Goal: Task Accomplishment & Management: Use online tool/utility

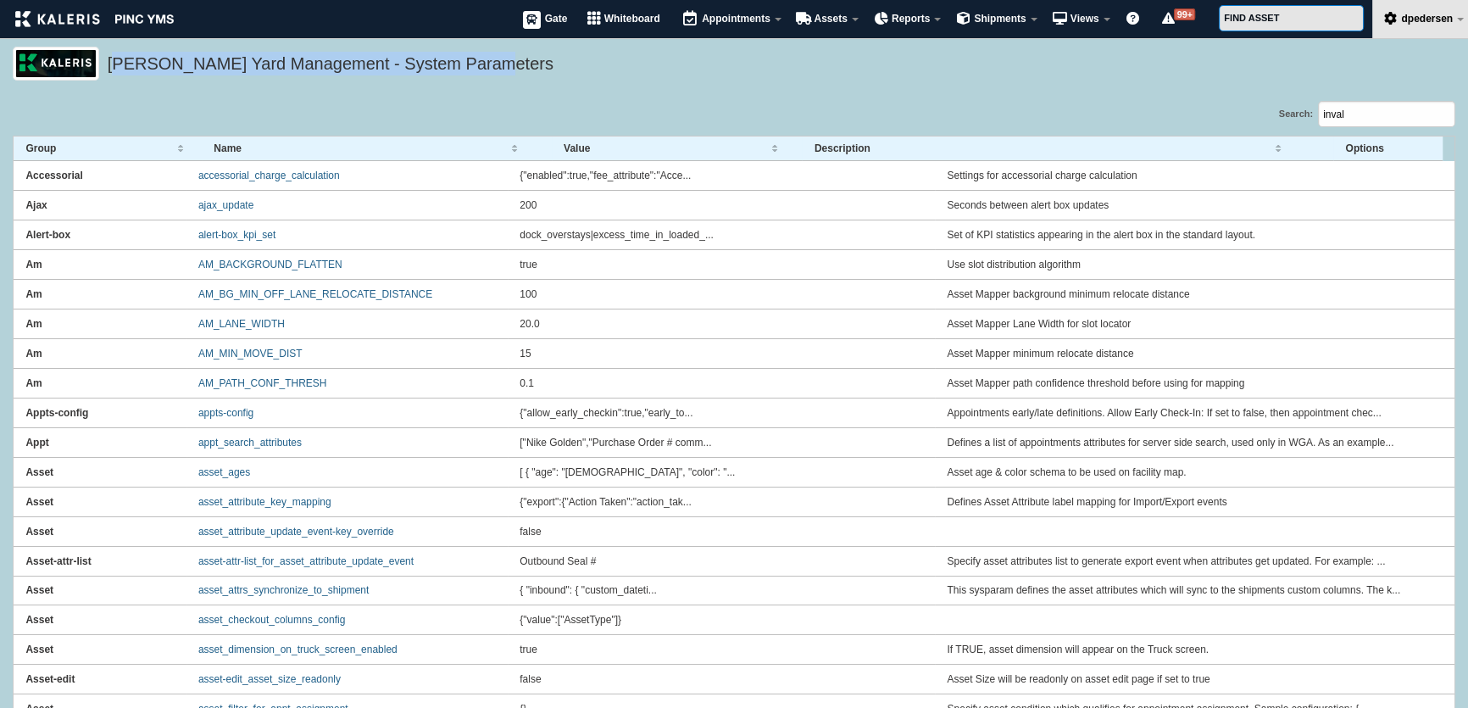
click at [1195, 90] on div "Kaleris Yard Management - System Parameters" at bounding box center [734, 74] width 1468 height 54
click at [1356, 118] on input "inval" at bounding box center [1386, 114] width 137 height 26
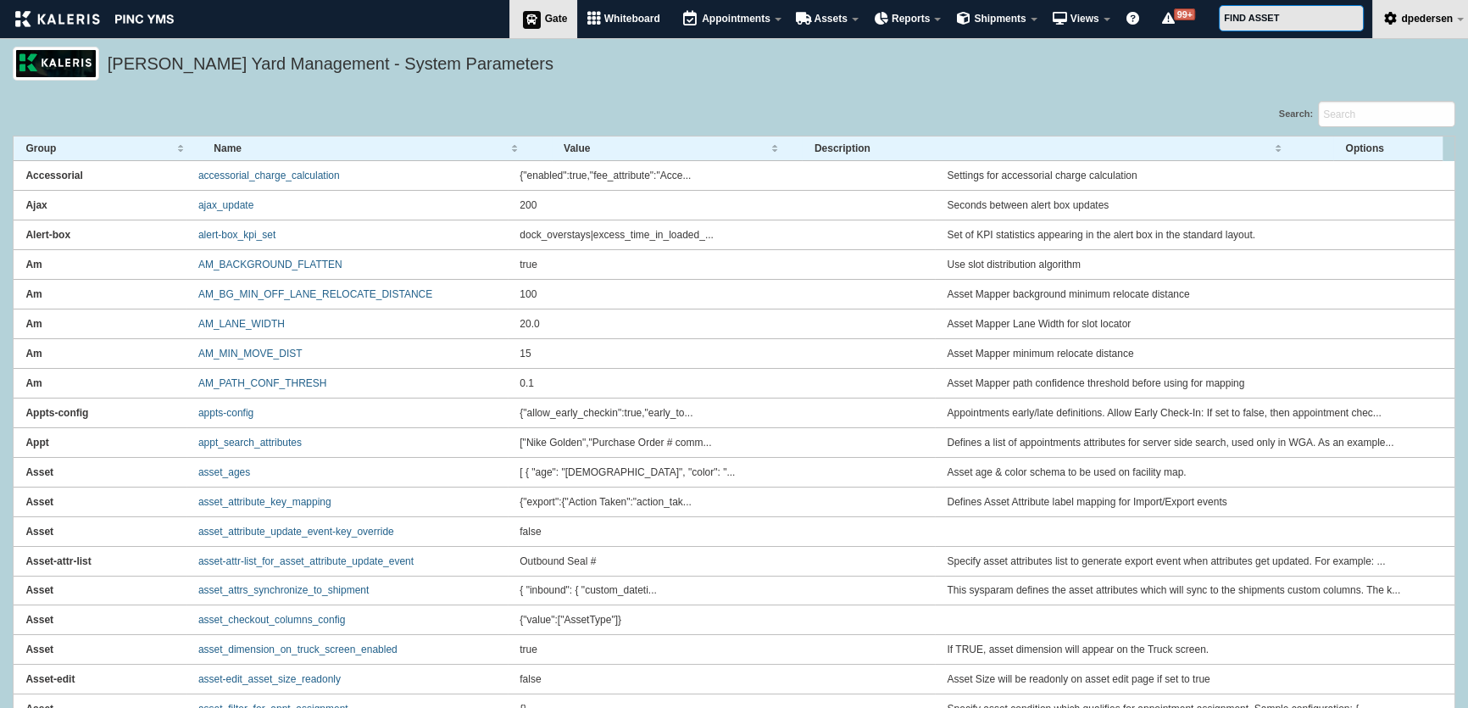
click at [537, 8] on link "Gate" at bounding box center [543, 19] width 69 height 38
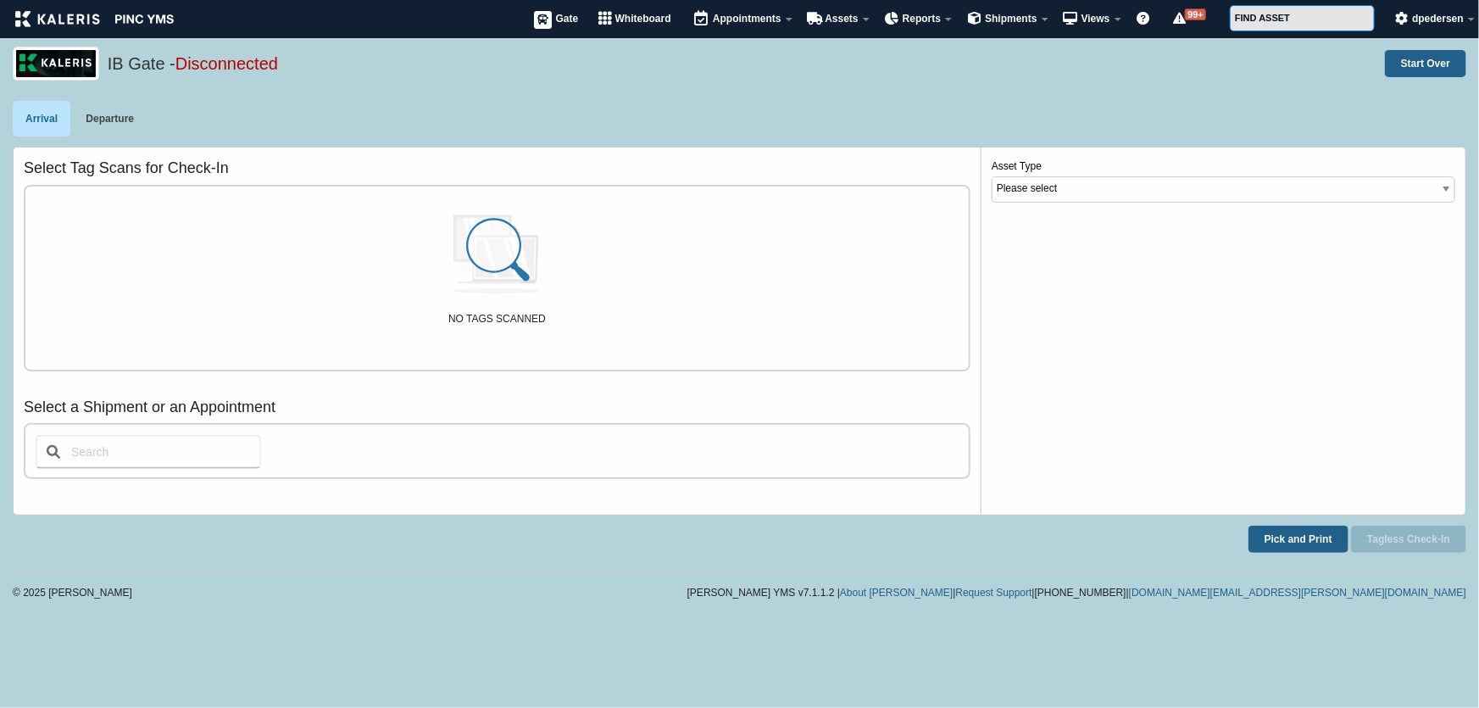
click at [203, 452] on input "text" at bounding box center [148, 452] width 225 height 34
type input "1"
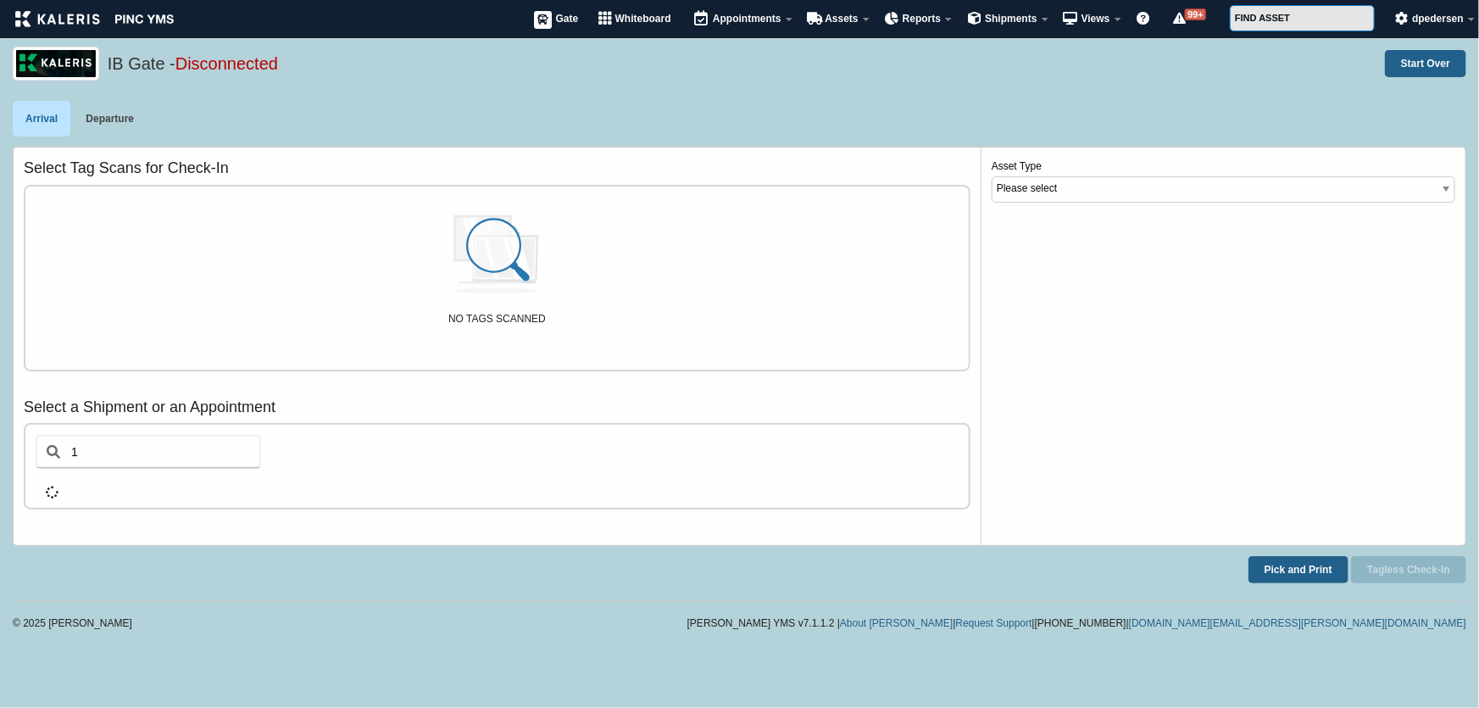
select select "1"
select select "AAGF"
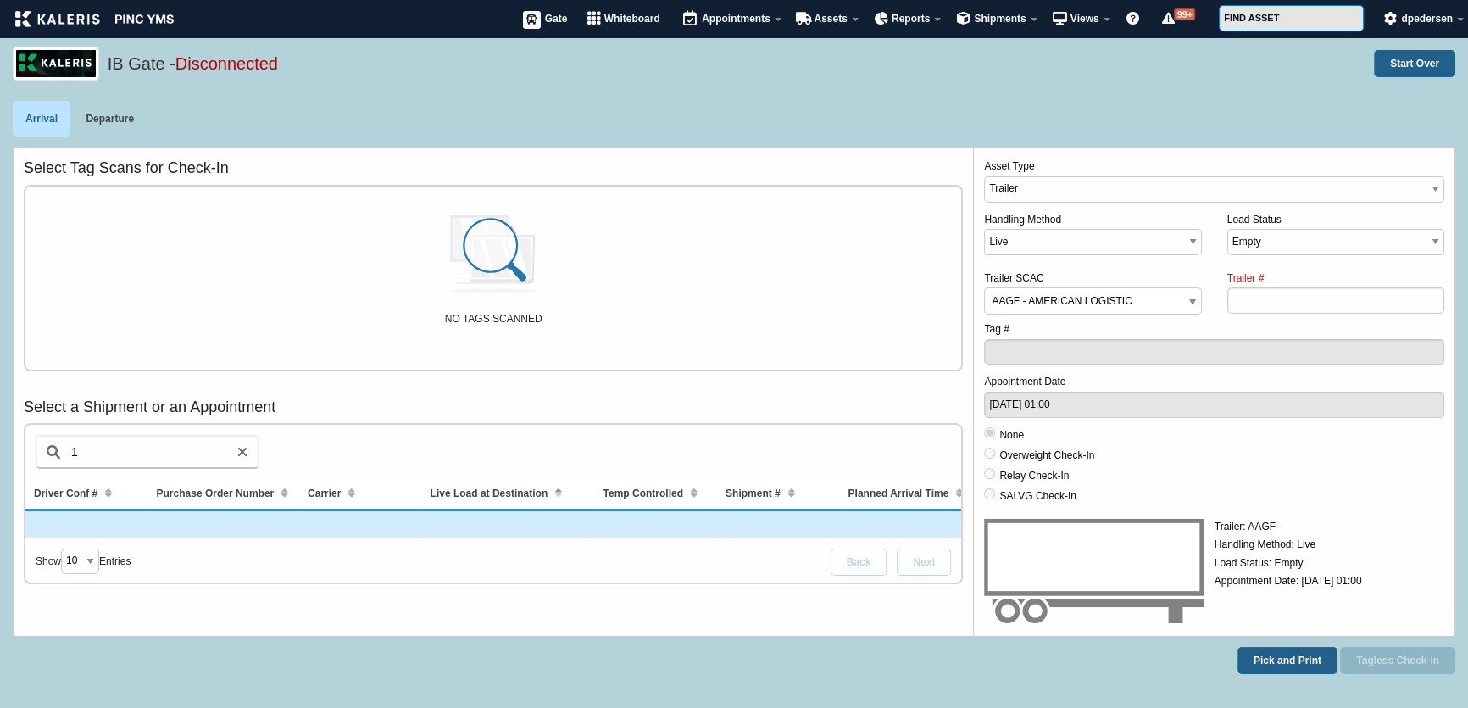
click at [615, 526] on td at bounding box center [656, 525] width 123 height 26
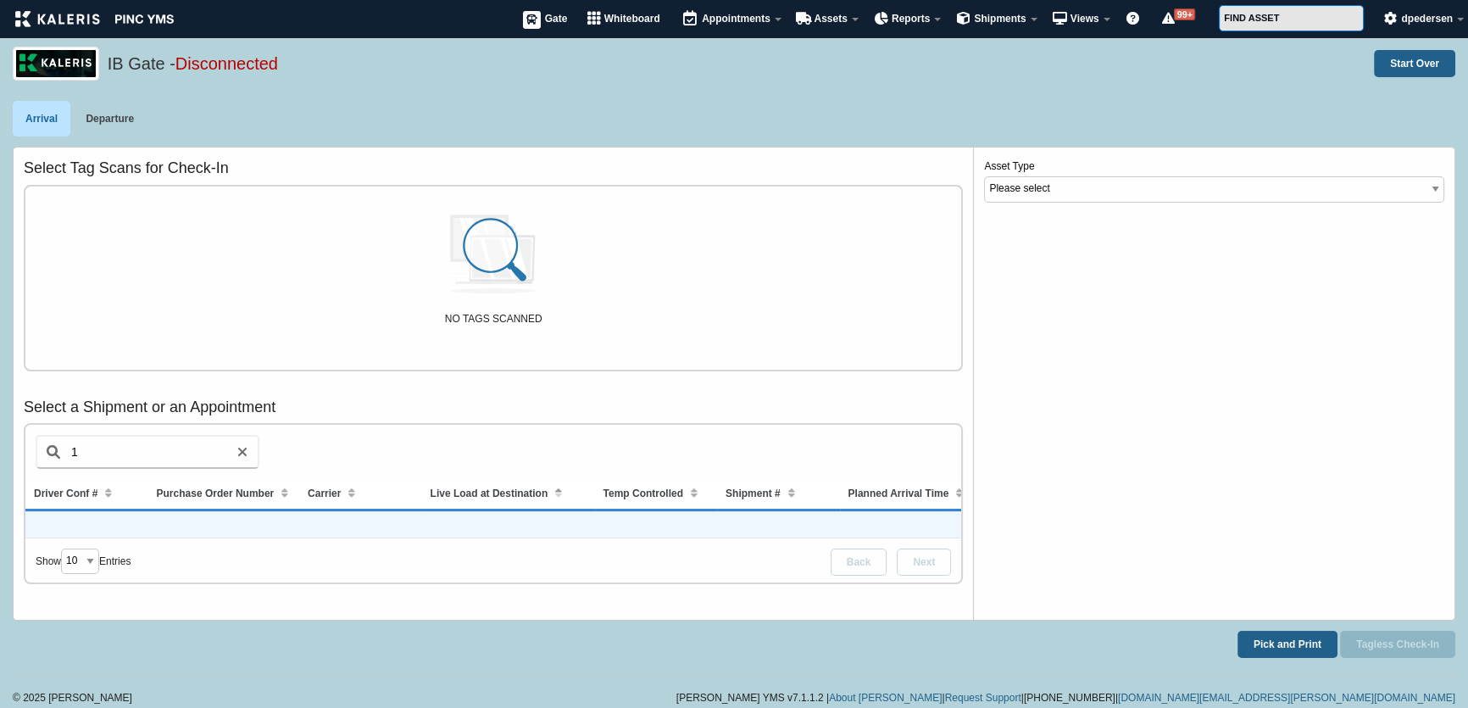
click at [604, 533] on td at bounding box center [656, 525] width 123 height 26
select select "1"
select select "AAGF"
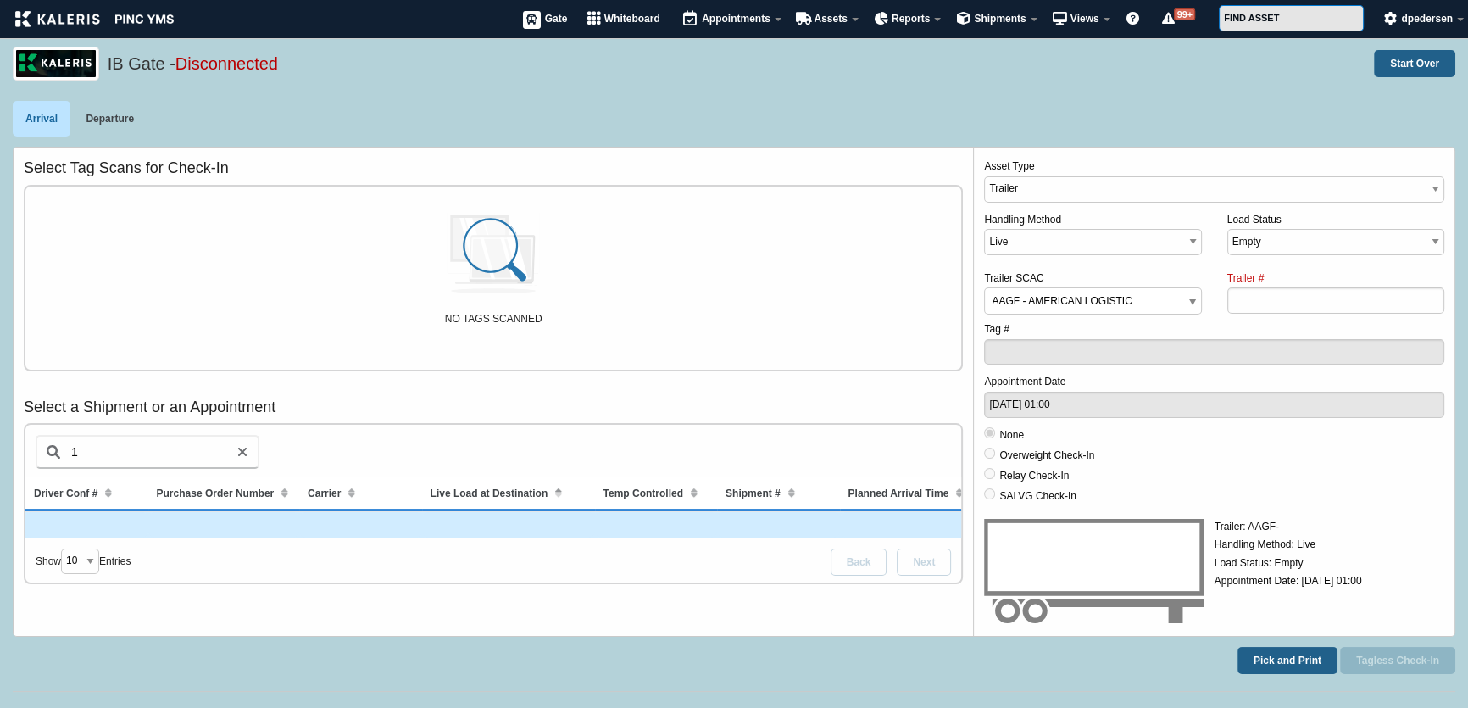
click at [295, 522] on td at bounding box center [224, 525] width 152 height 26
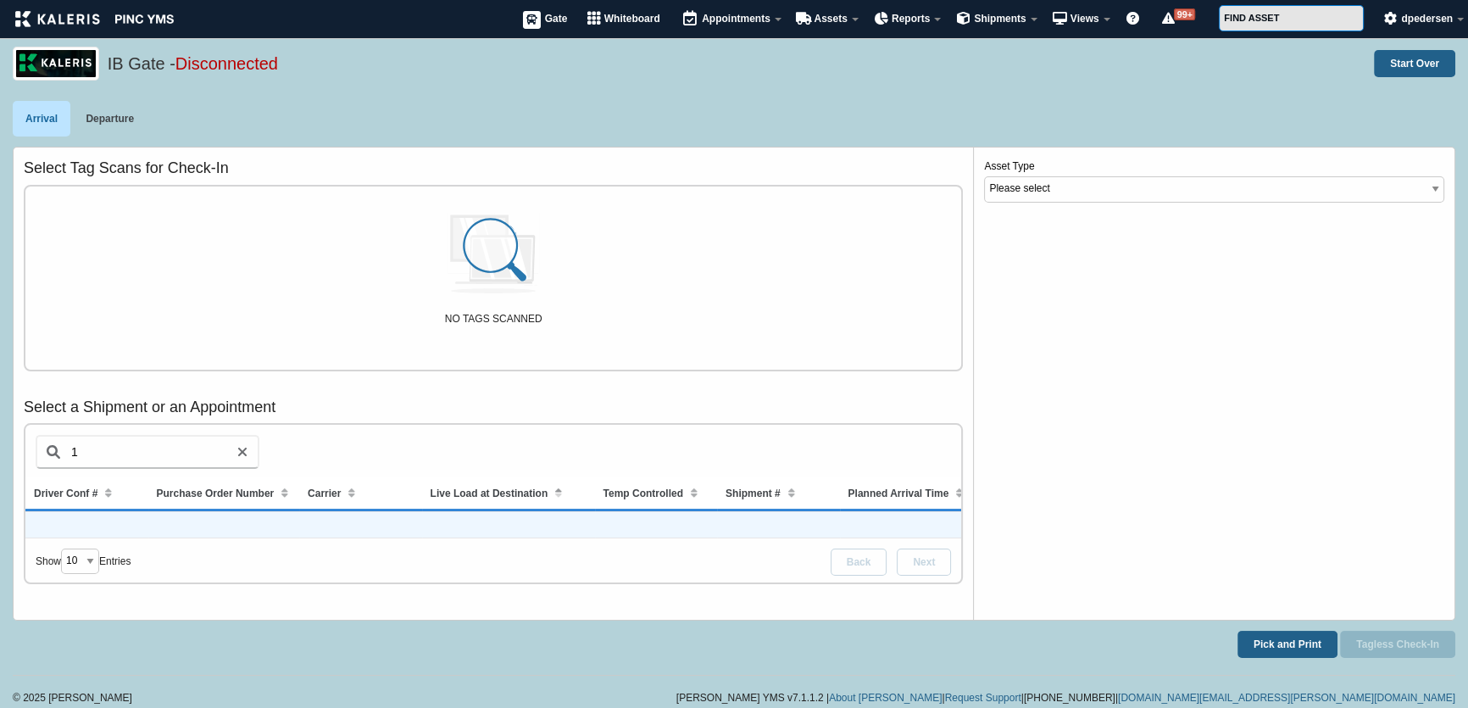
click at [295, 522] on td at bounding box center [224, 525] width 152 height 26
select select "1"
select select "AAGF"
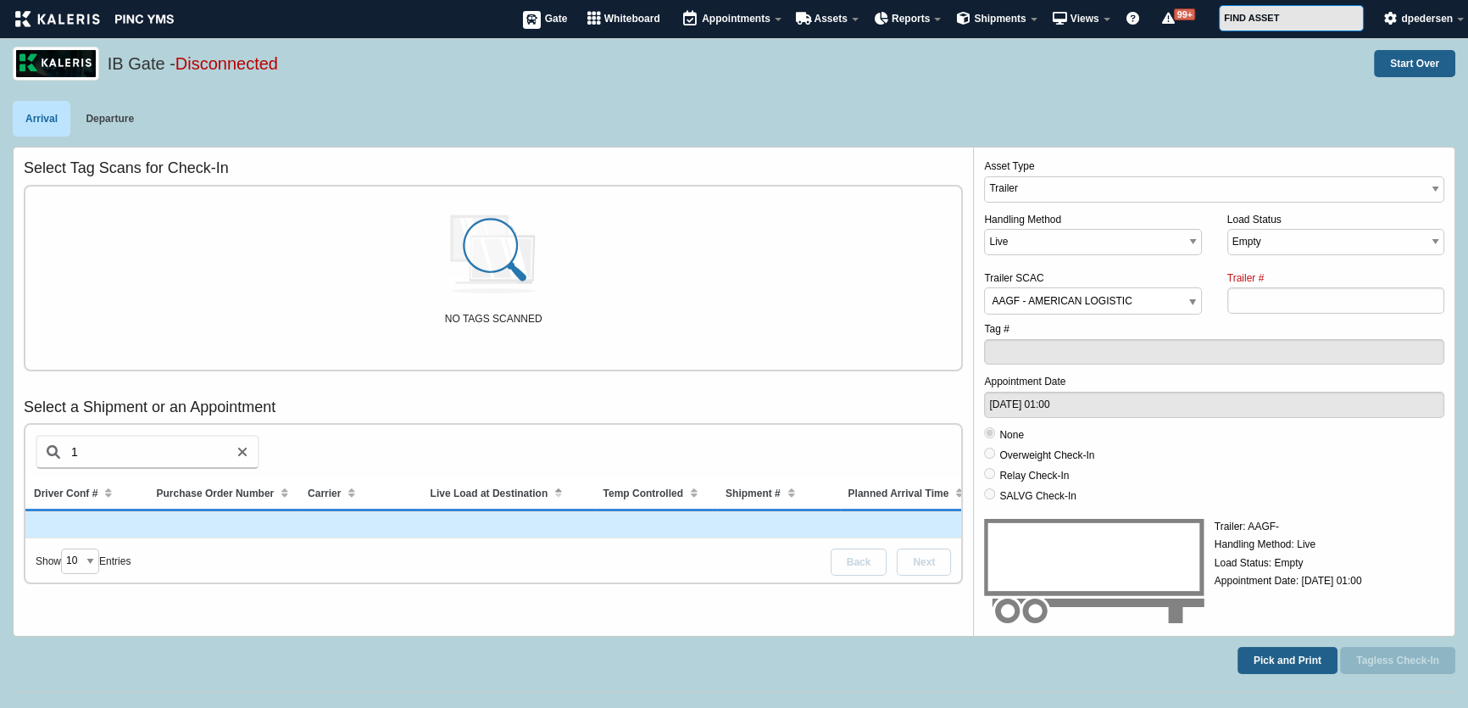
scroll to position [0, 389]
drag, startPoint x: 723, startPoint y: 524, endPoint x: 891, endPoint y: 529, distance: 167.9
click at [891, 529] on tr "C4E40-2509 1 0" at bounding box center [299, 525] width 1326 height 26
select select
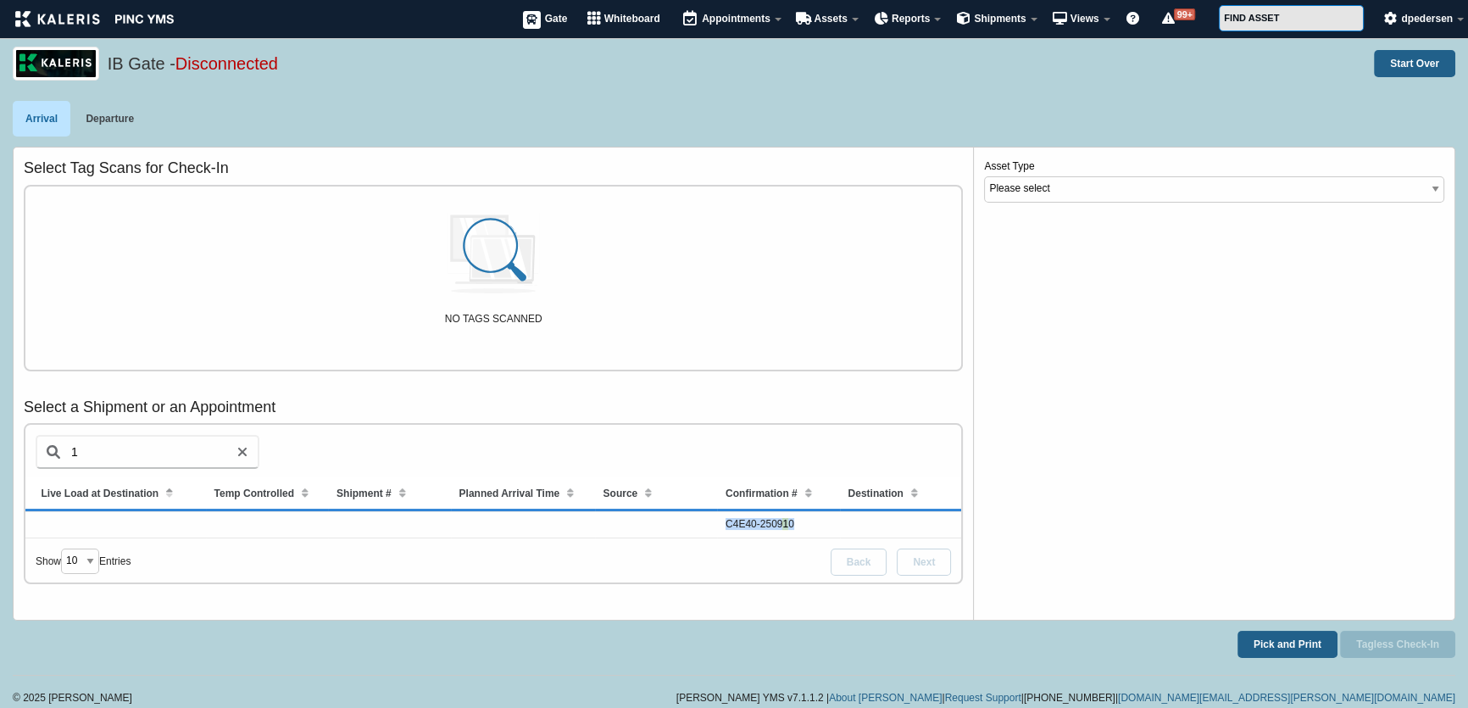
copy td "C4E40-2509 1 0"
click at [127, 446] on input "1" at bounding box center [148, 452] width 224 height 34
paste input "C4E40-250910"
type input "C4E40-250910"
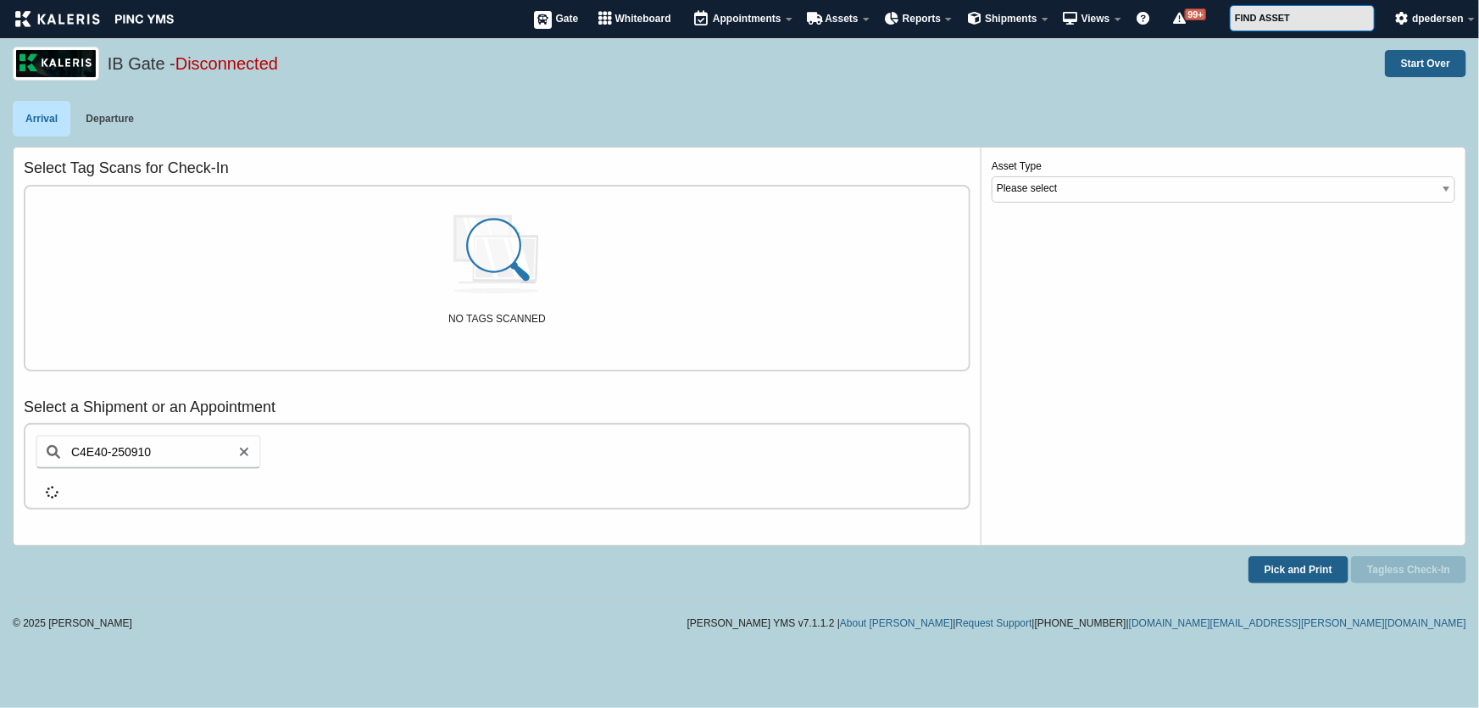
select select "1"
select select "AAGF"
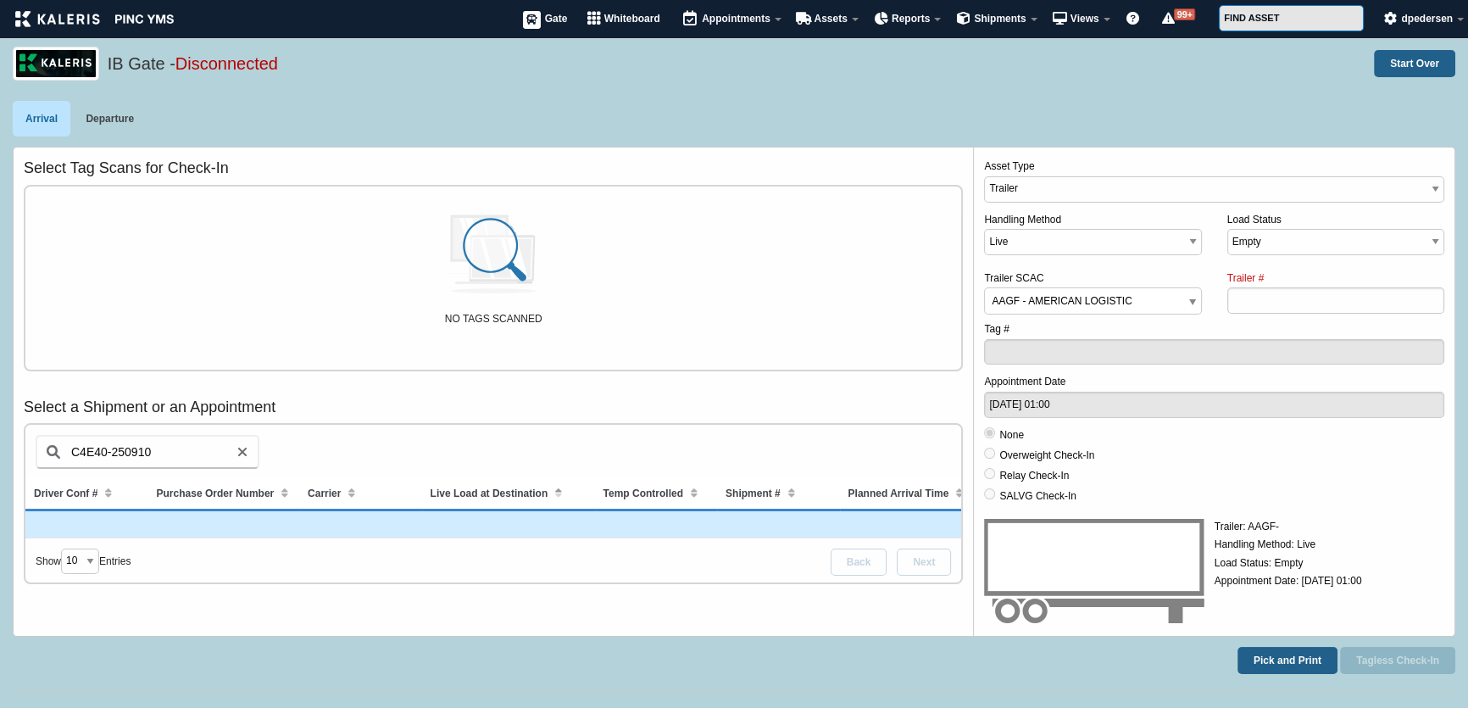
click at [598, 516] on td at bounding box center [656, 525] width 123 height 26
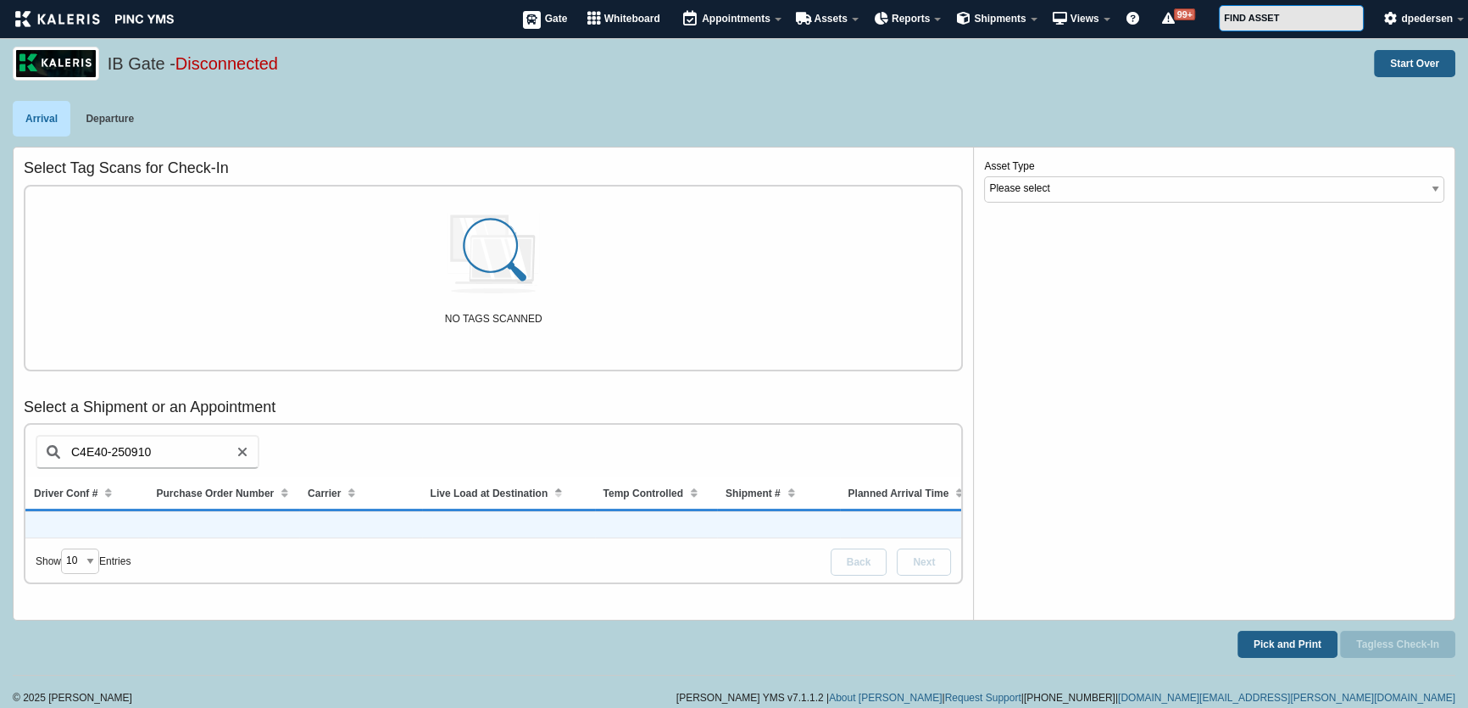
click at [598, 516] on td at bounding box center [656, 525] width 123 height 26
select select "1"
select select "AAGF"
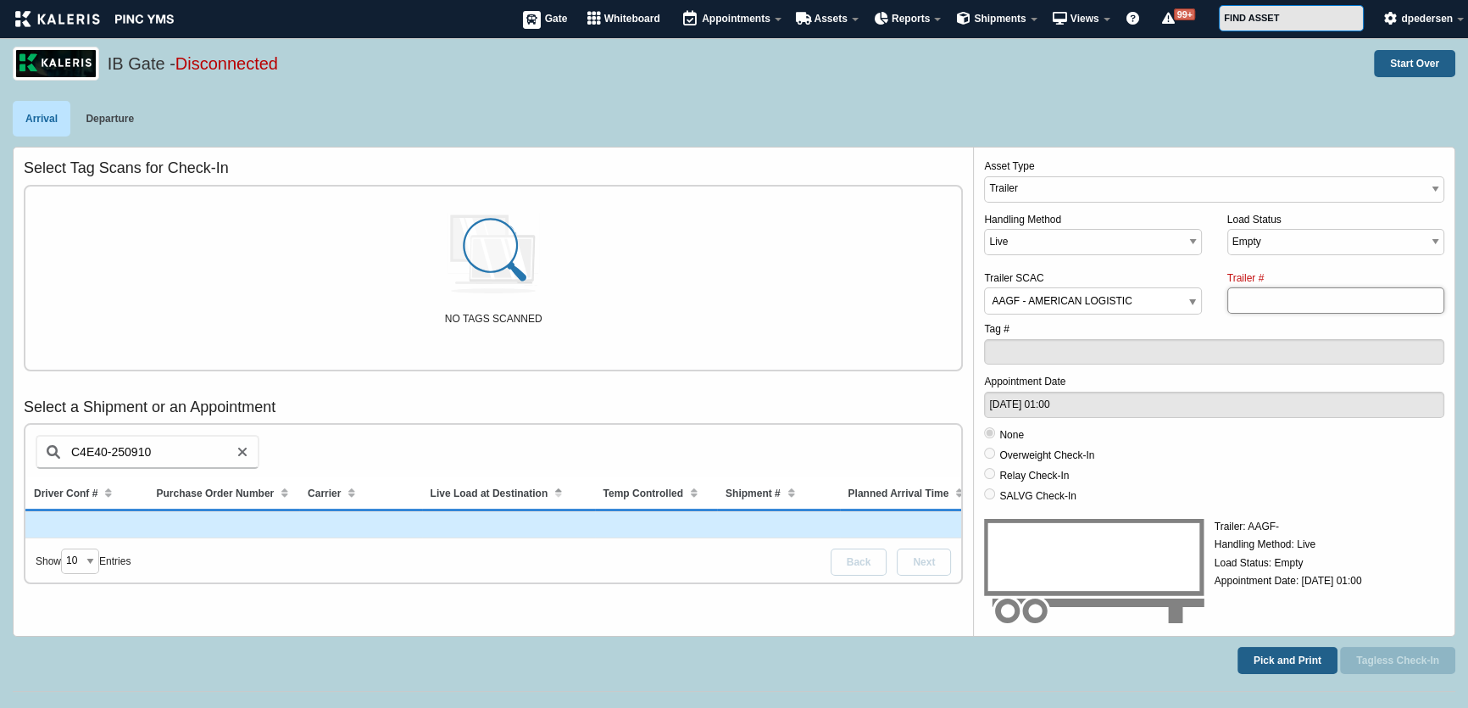
click at [1261, 298] on input "Trailer #" at bounding box center [1335, 300] width 217 height 26
type input "41251234"
click at [1411, 664] on button "Tagless Check-In" at bounding box center [1397, 660] width 115 height 27
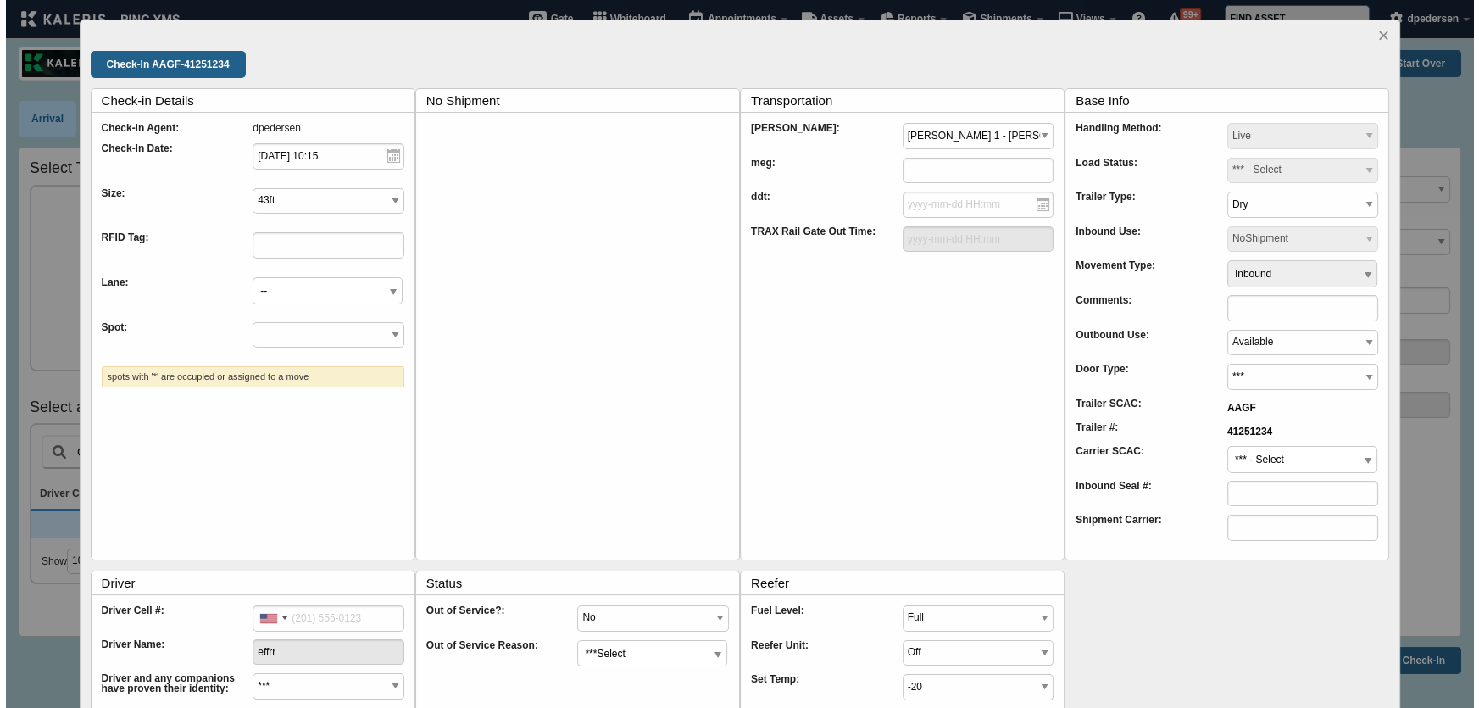
scroll to position [0, 0]
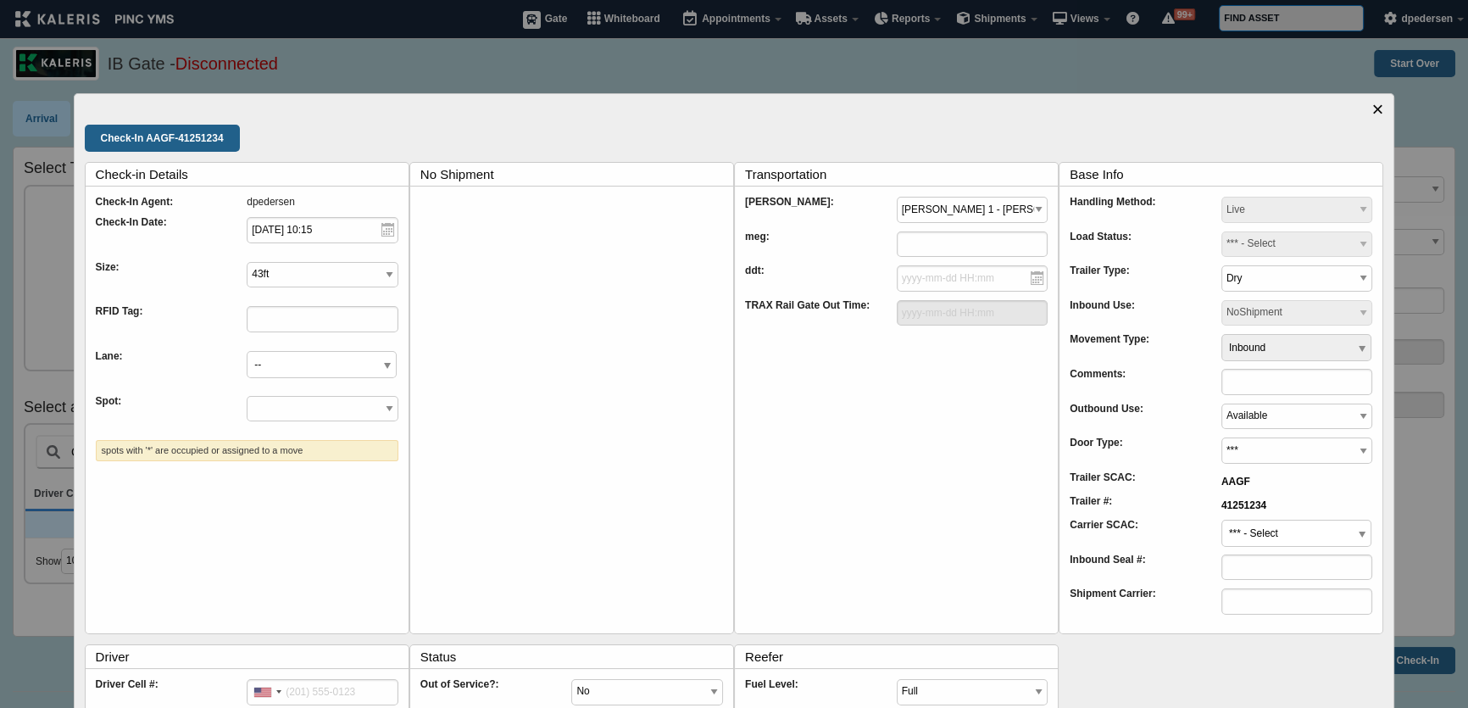
click at [1372, 109] on link "×" at bounding box center [1378, 109] width 12 height 20
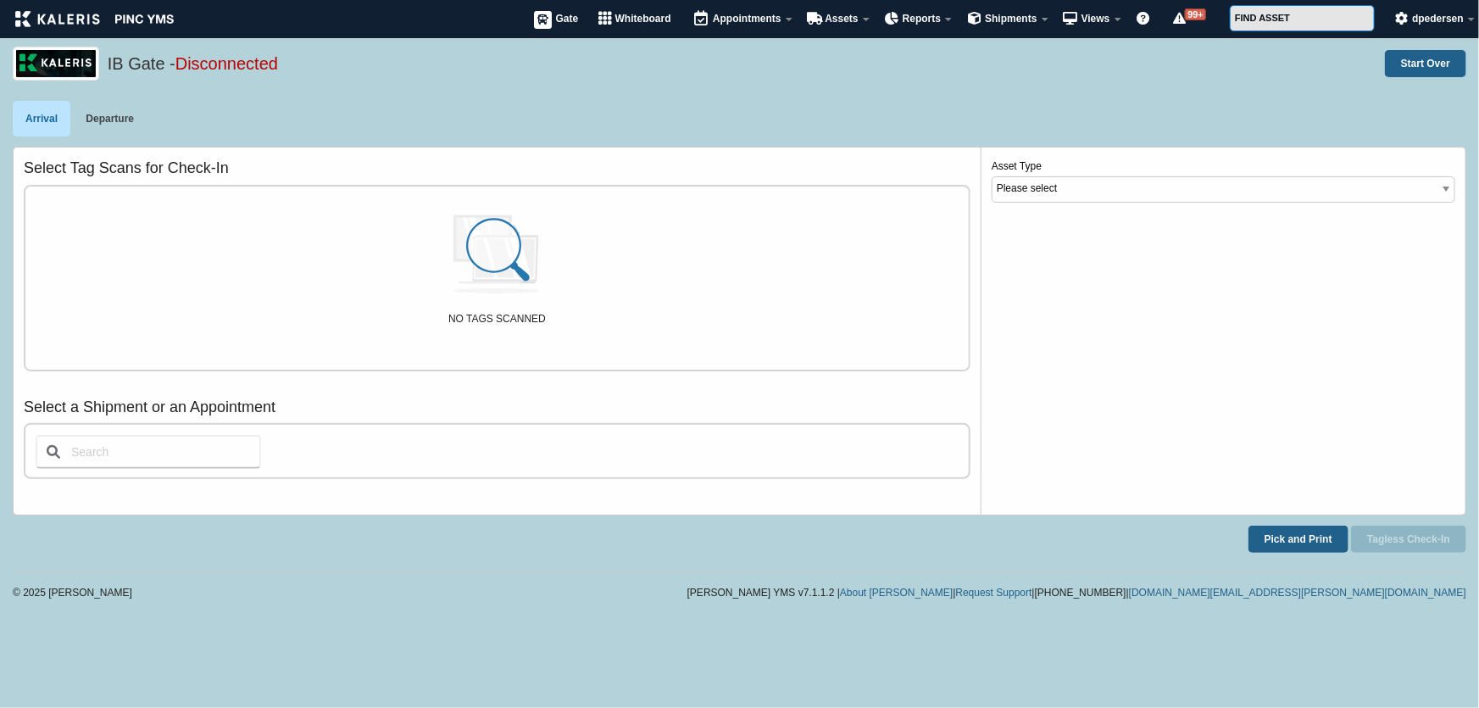
click at [1049, 92] on div "IB Gate - Disconnected Start Over" at bounding box center [739, 74] width 1479 height 54
click at [1102, 302] on div "Asset Type Please select Tanker CTC_Trailer Visitor Trailer Reefer Tractor" at bounding box center [1224, 330] width 484 height 366
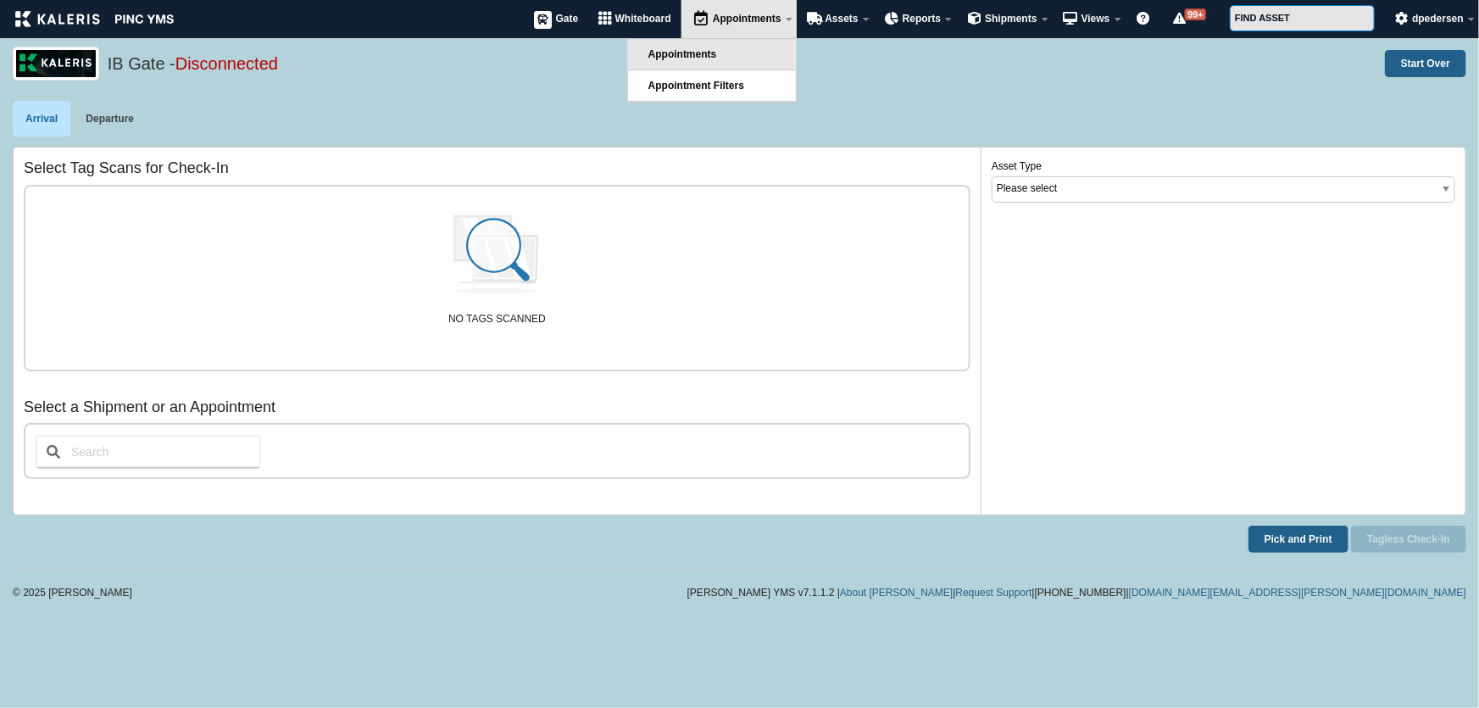
click at [715, 64] on link "Appointments" at bounding box center [712, 54] width 168 height 31
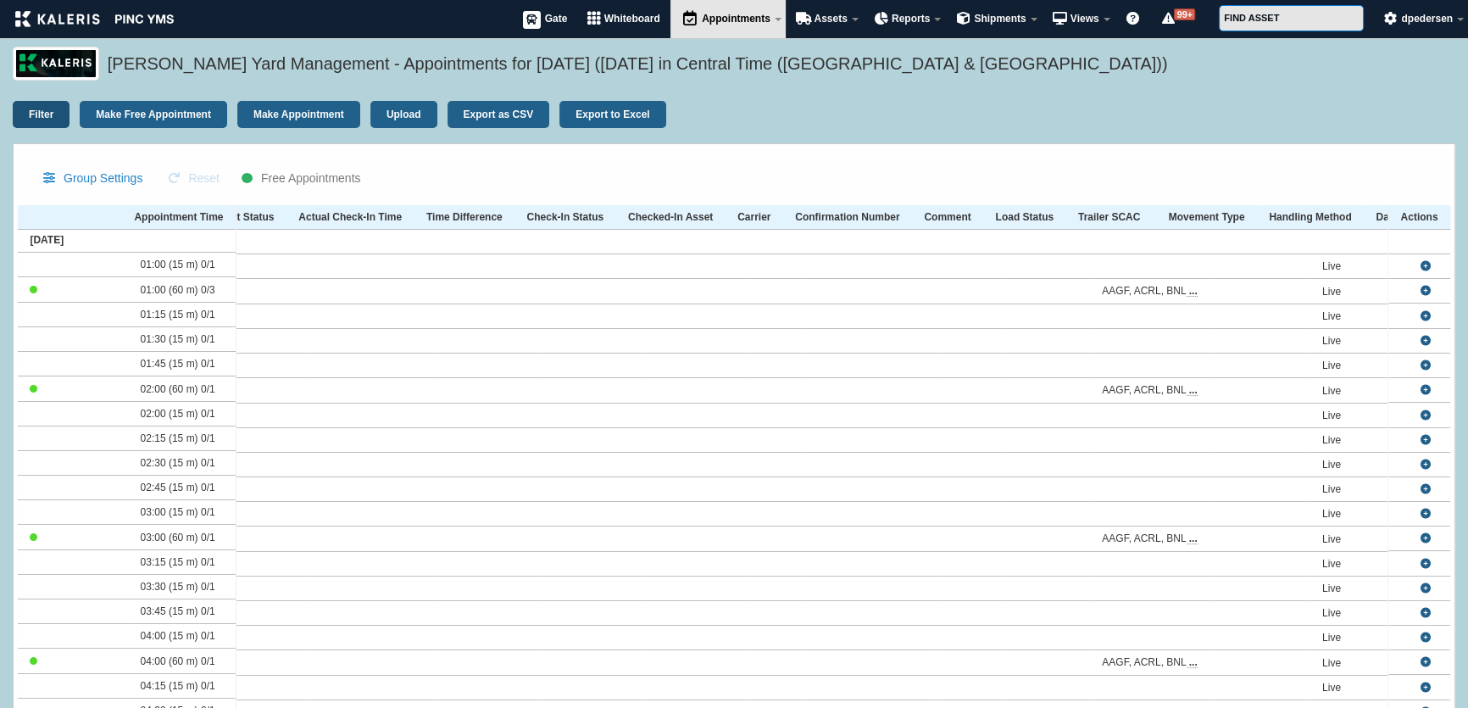
click at [30, 118] on link "Filter" at bounding box center [41, 114] width 57 height 27
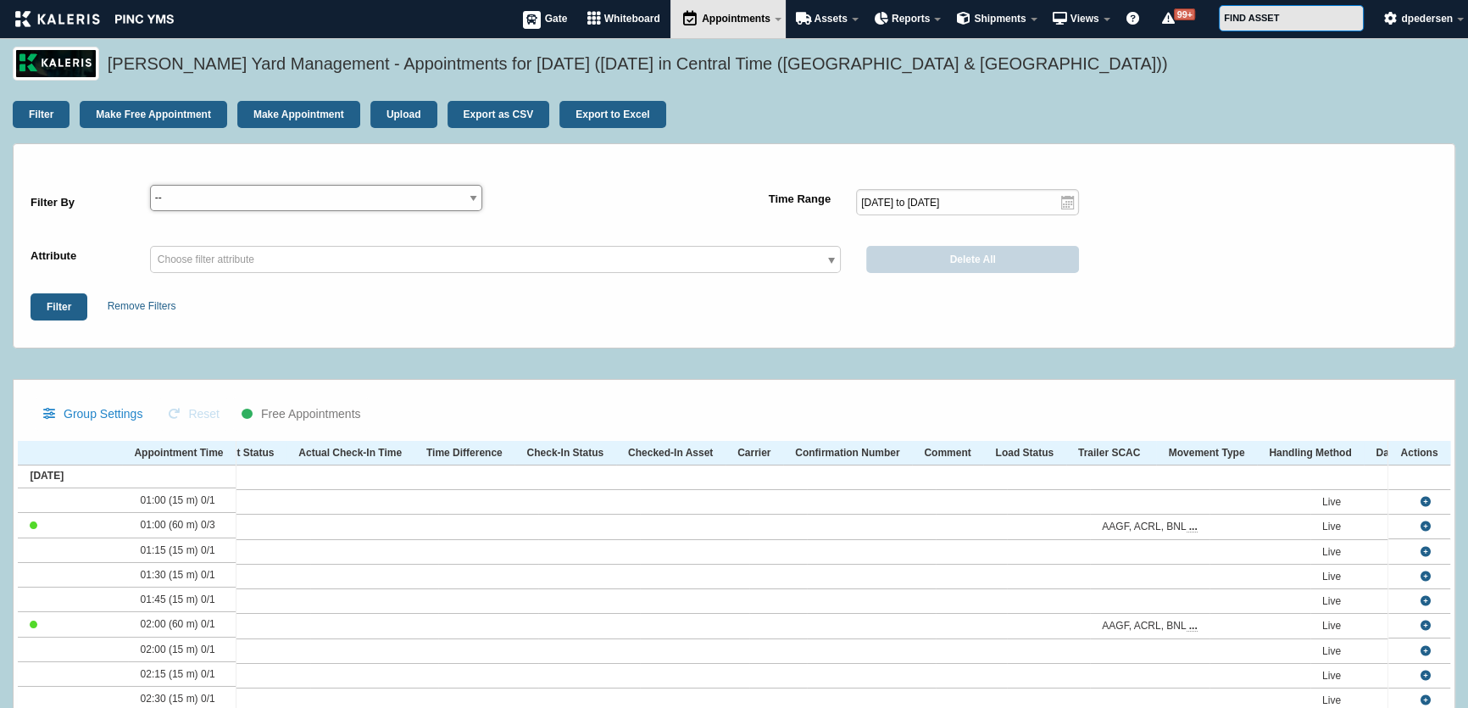
click at [289, 203] on select "--" at bounding box center [316, 198] width 333 height 26
click at [301, 260] on span "Choose filter attribute" at bounding box center [495, 260] width 689 height 27
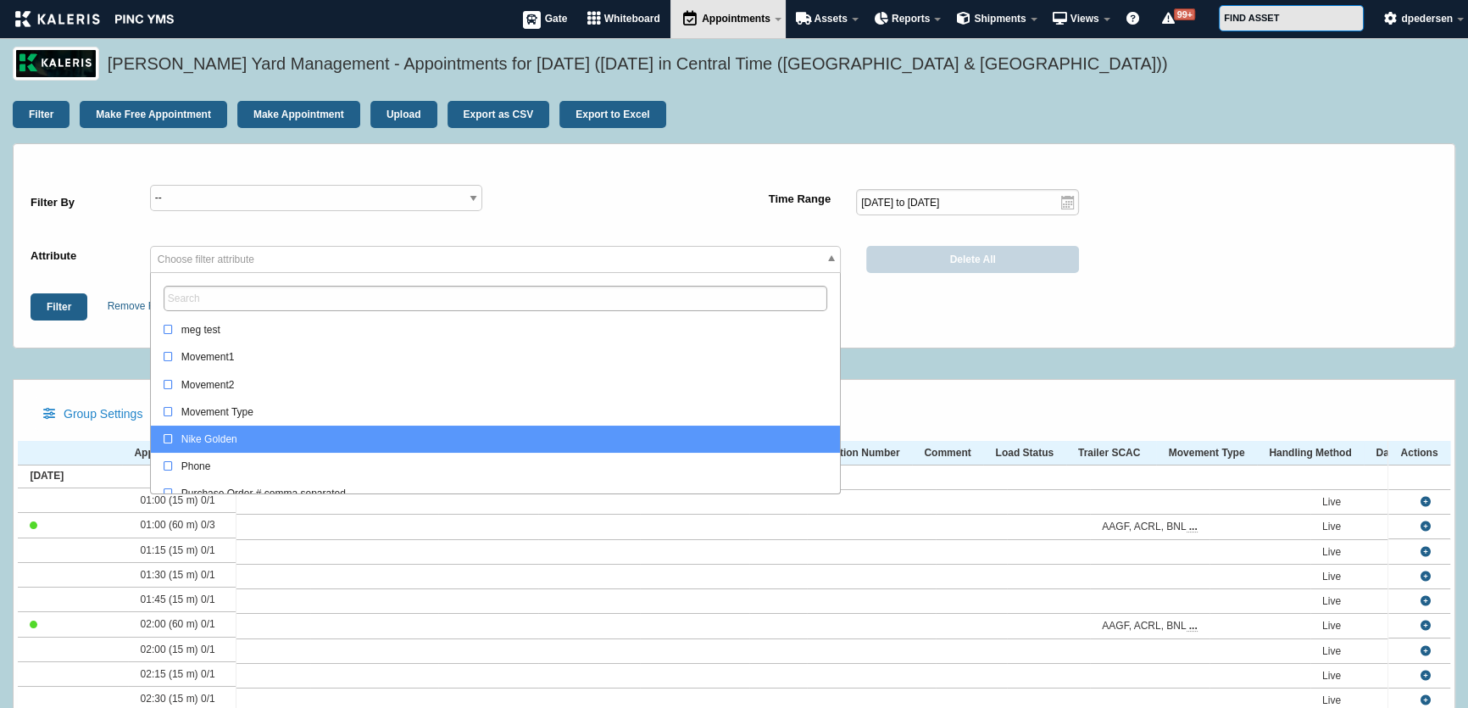
scroll to position [153, 0]
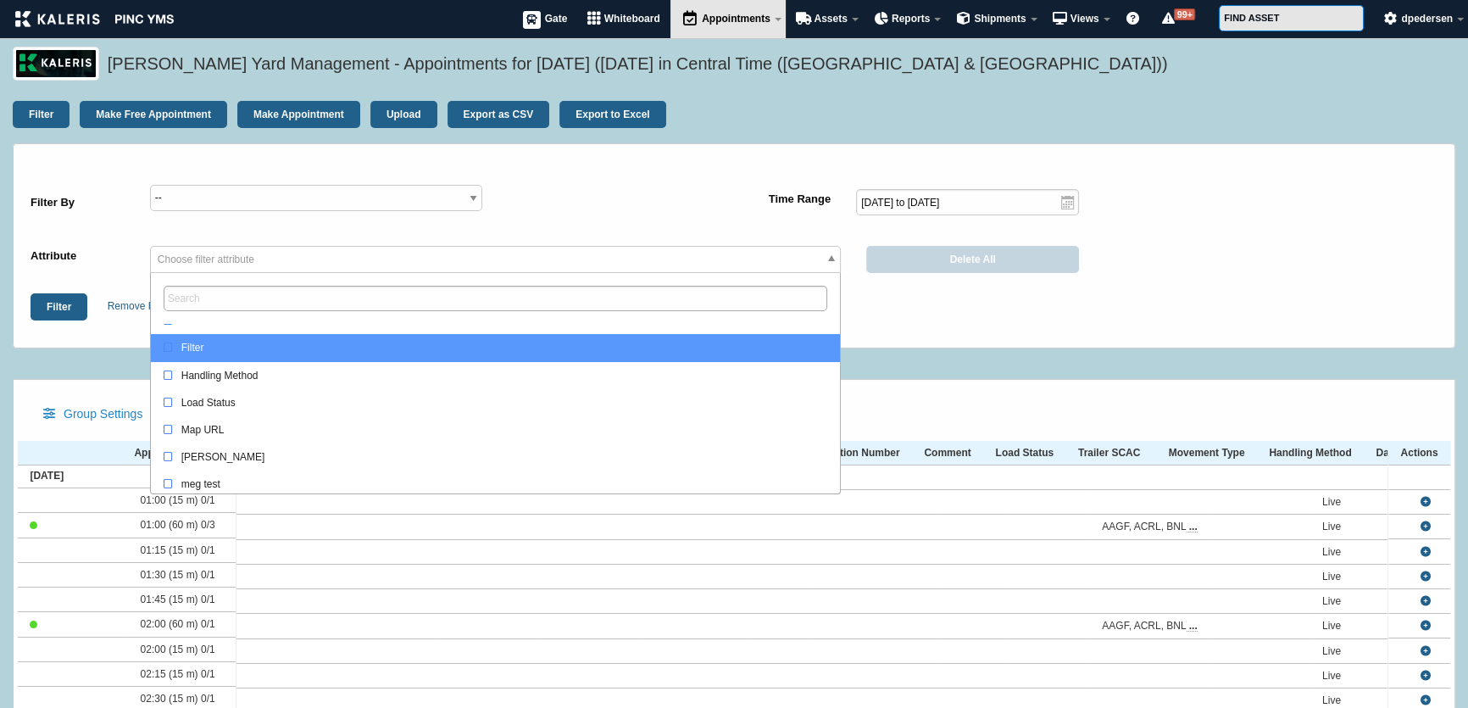
click at [282, 303] on input "search" at bounding box center [496, 299] width 664 height 26
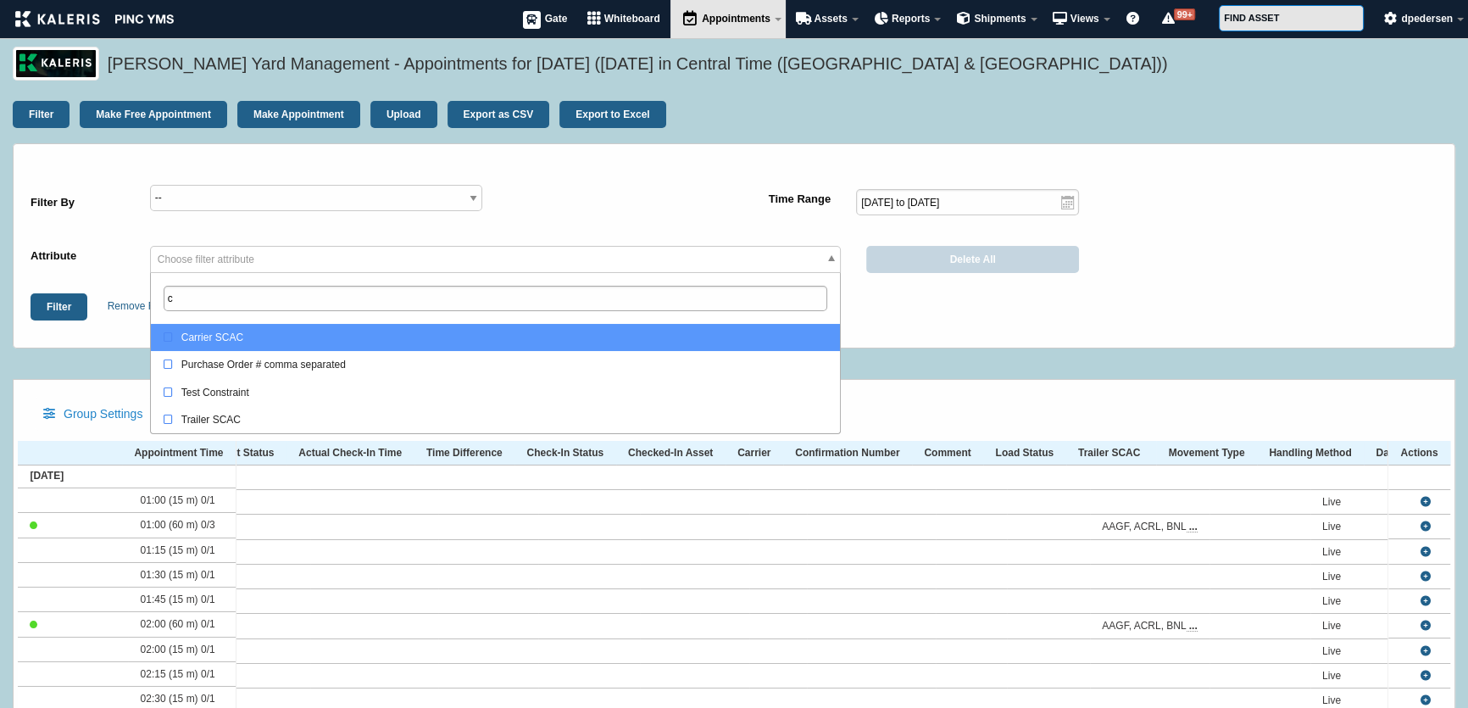
scroll to position [0, 0]
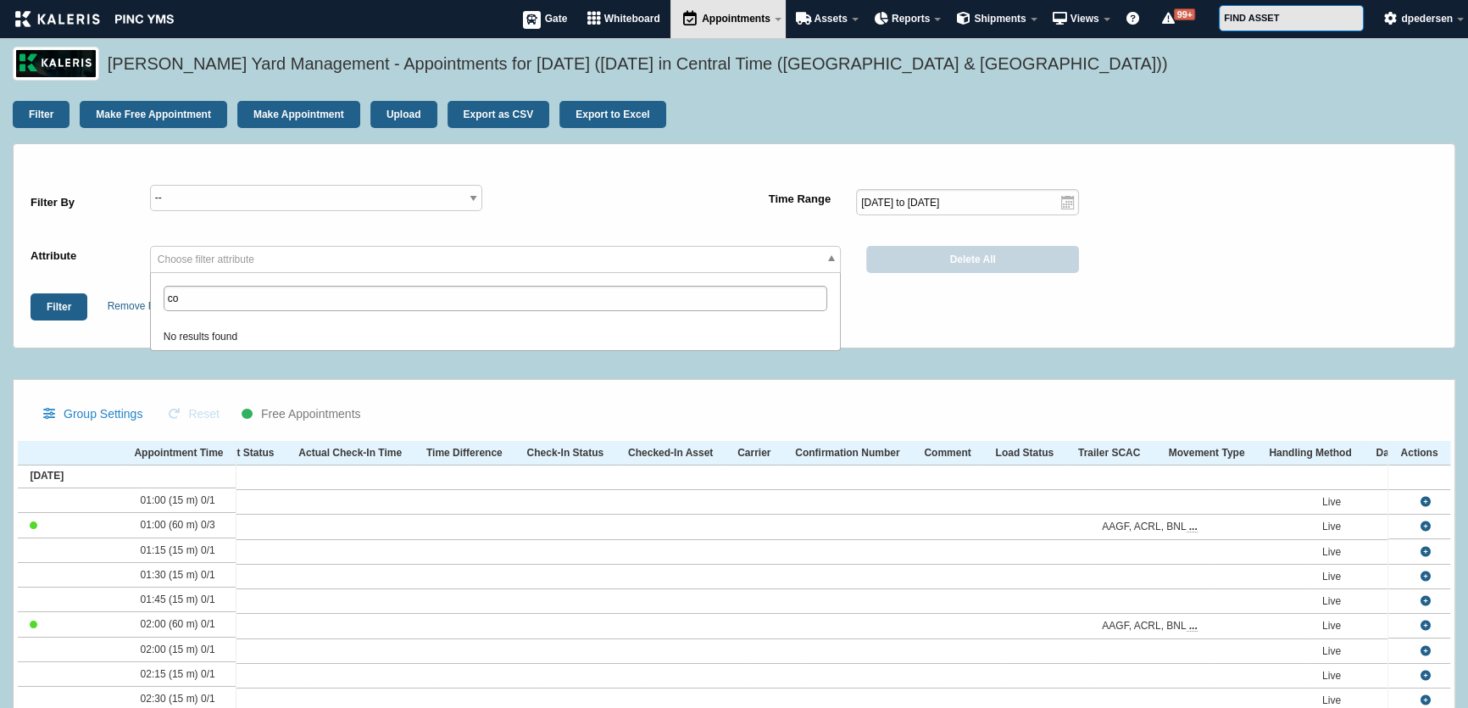
type input "c"
click at [1207, 251] on div at bounding box center [1271, 259] width 359 height 27
click at [57, 415] on div "Group Settings" at bounding box center [93, 414] width 116 height 34
click at [0, 0] on input "Group Settings" at bounding box center [0, 0] width 0 height 0
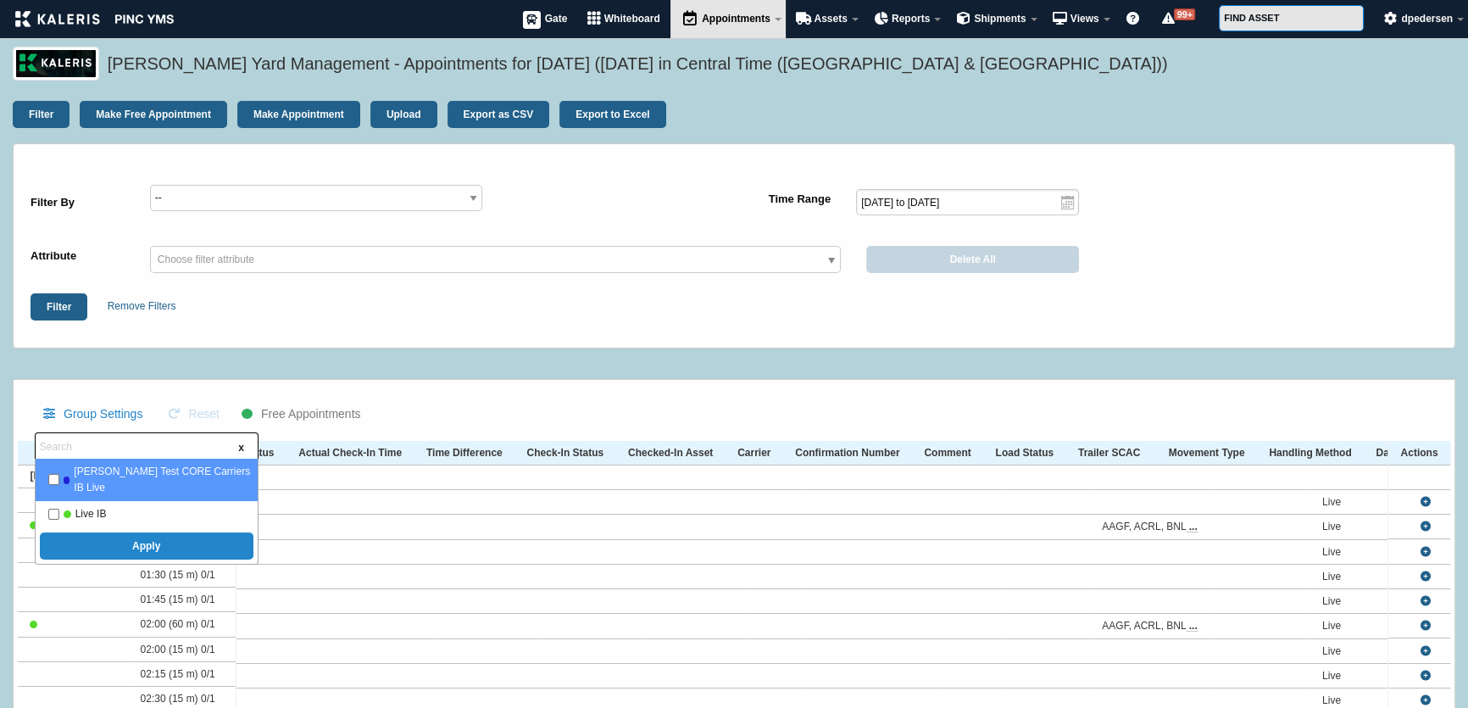
click at [238, 449] on span "x" at bounding box center [241, 448] width 8 height 18
click at [242, 448] on span "x" at bounding box center [241, 448] width 8 height 18
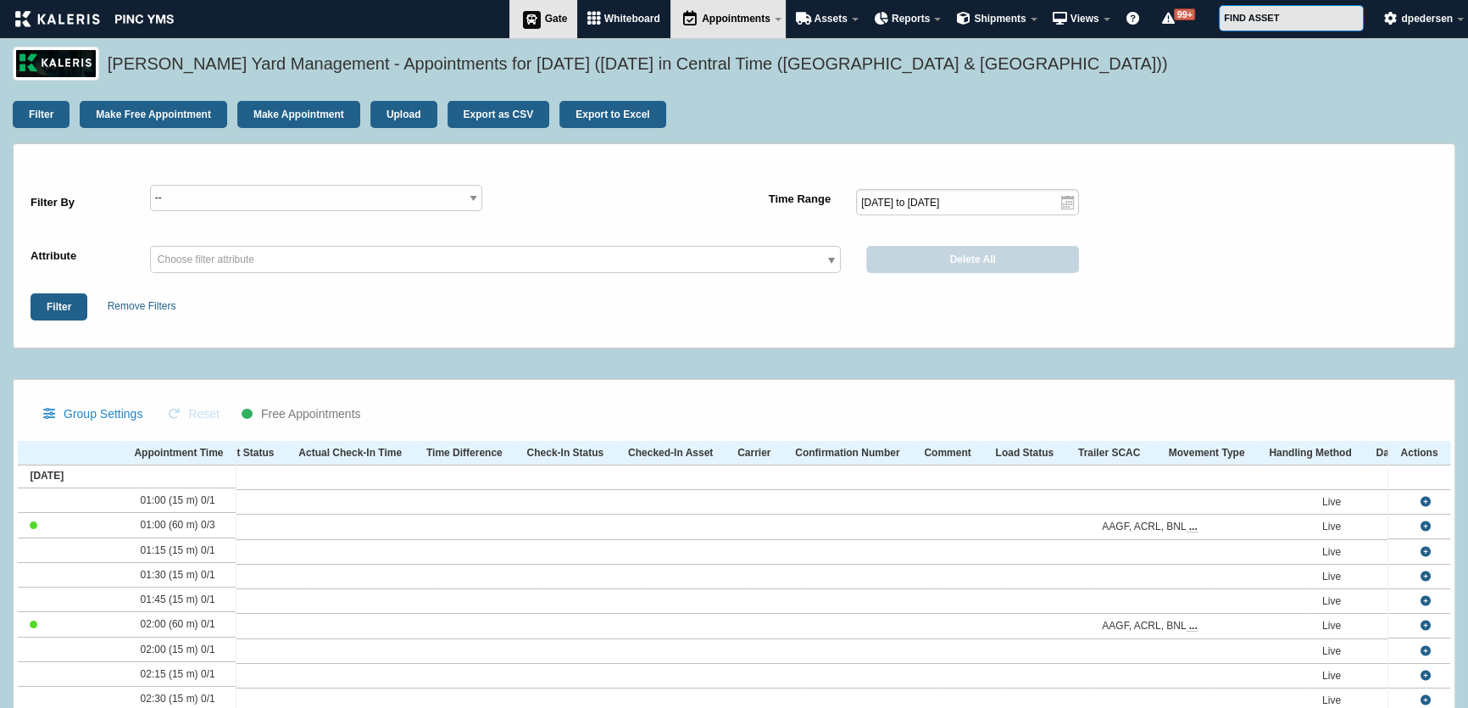
click at [543, 9] on link "Gate" at bounding box center [543, 19] width 69 height 38
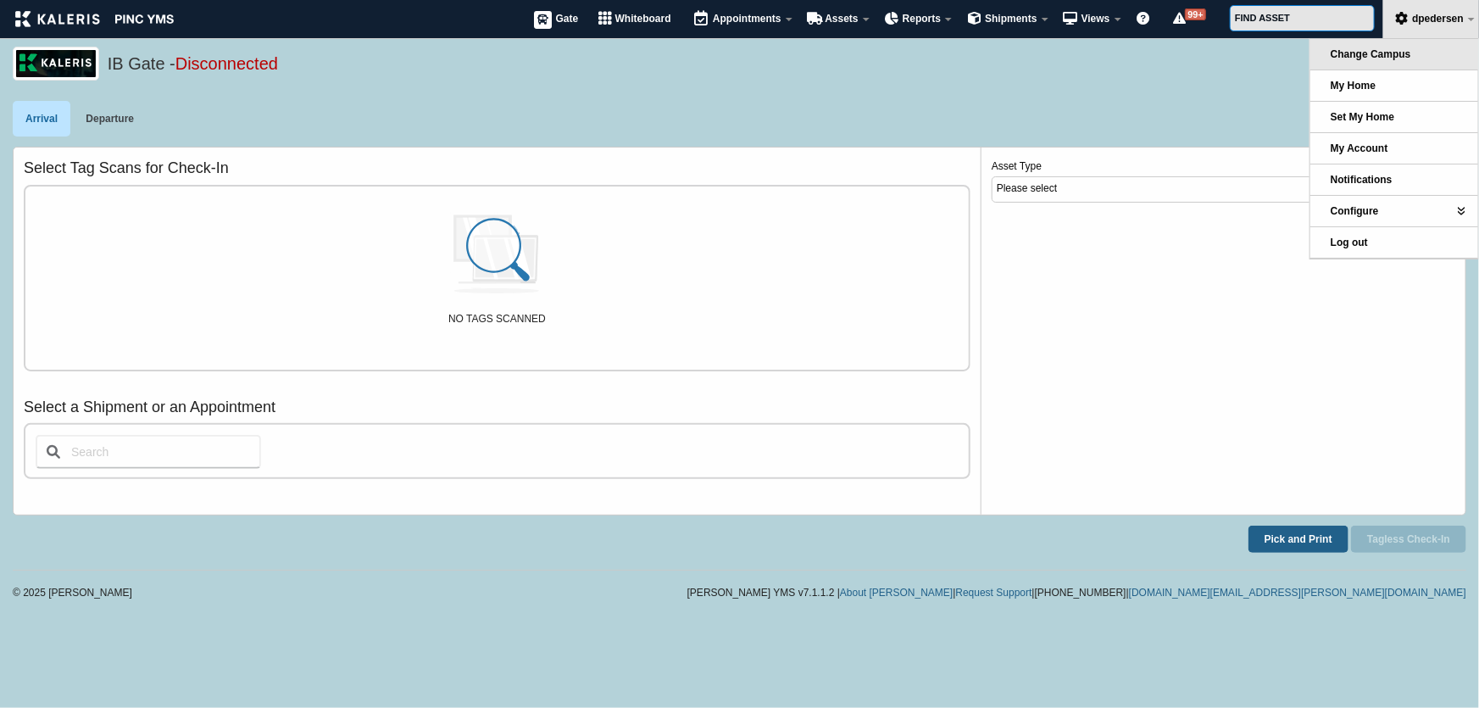
click at [1407, 42] on link "Change Campus" at bounding box center [1395, 54] width 168 height 31
